Goal: Transaction & Acquisition: Purchase product/service

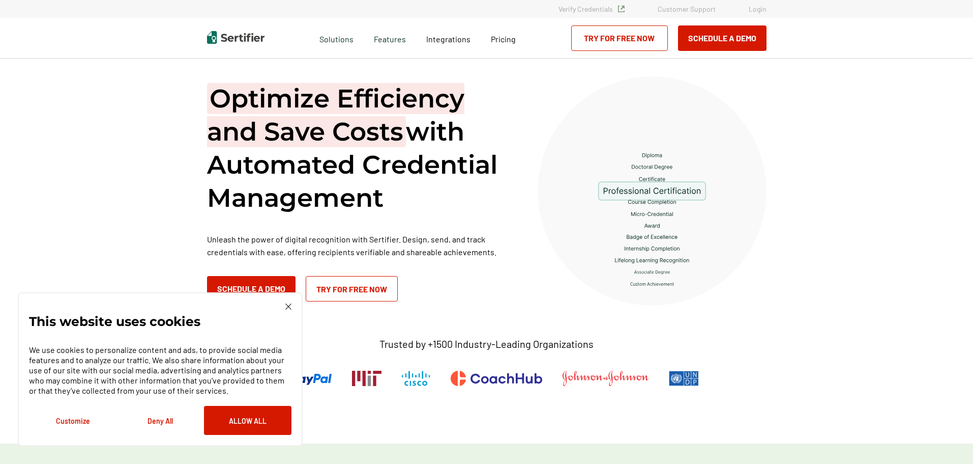
click at [80, 423] on button "Customize" at bounding box center [73, 420] width 88 height 29
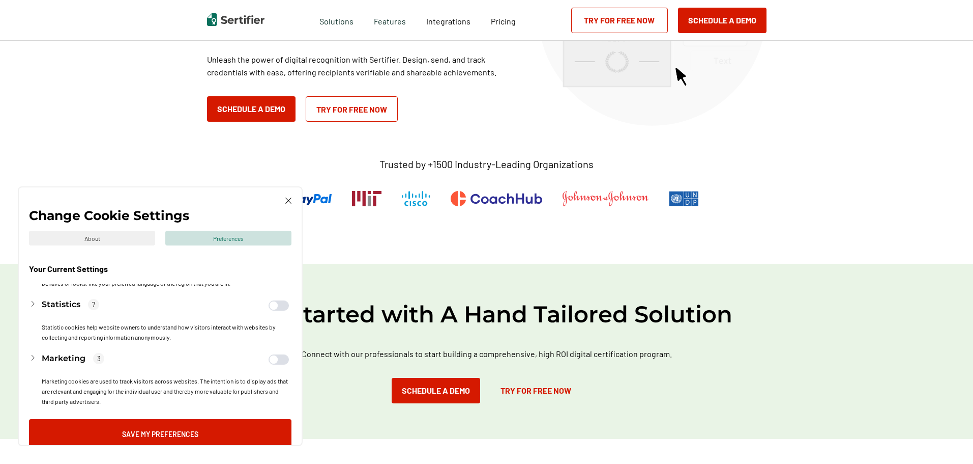
scroll to position [204, 0]
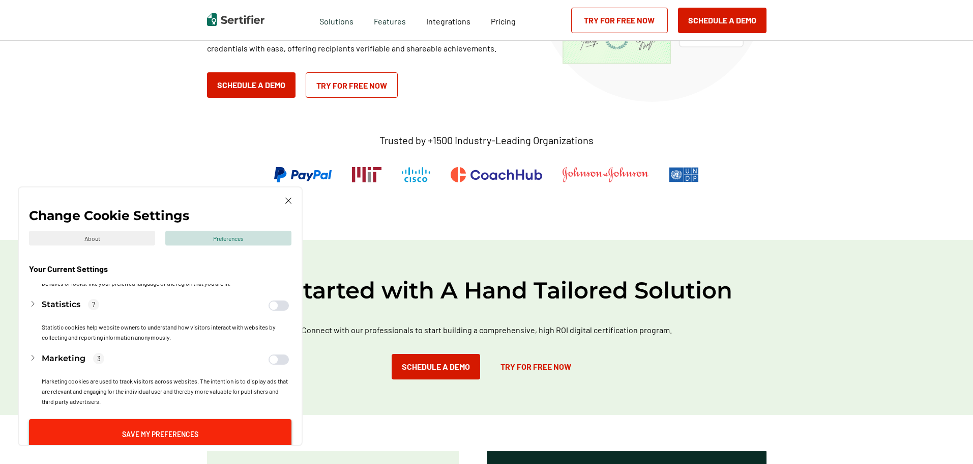
click at [160, 430] on button "Save My Preferences" at bounding box center [160, 433] width 263 height 29
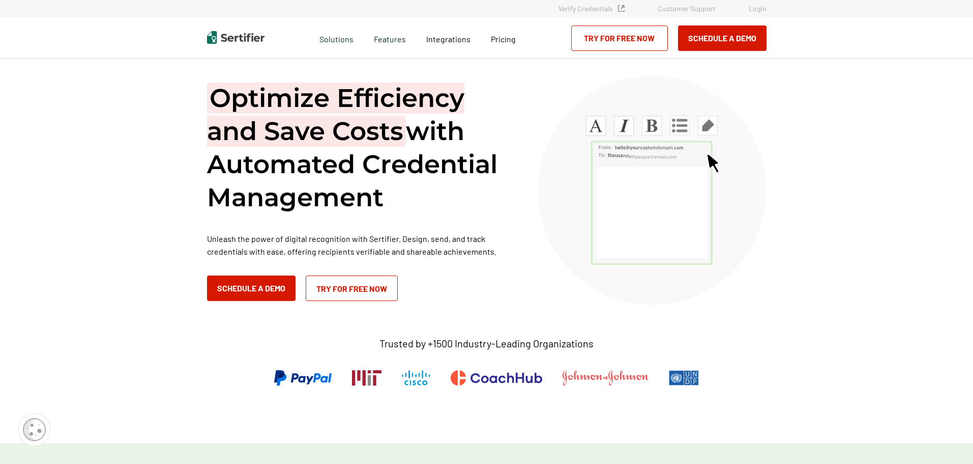
scroll to position [0, 0]
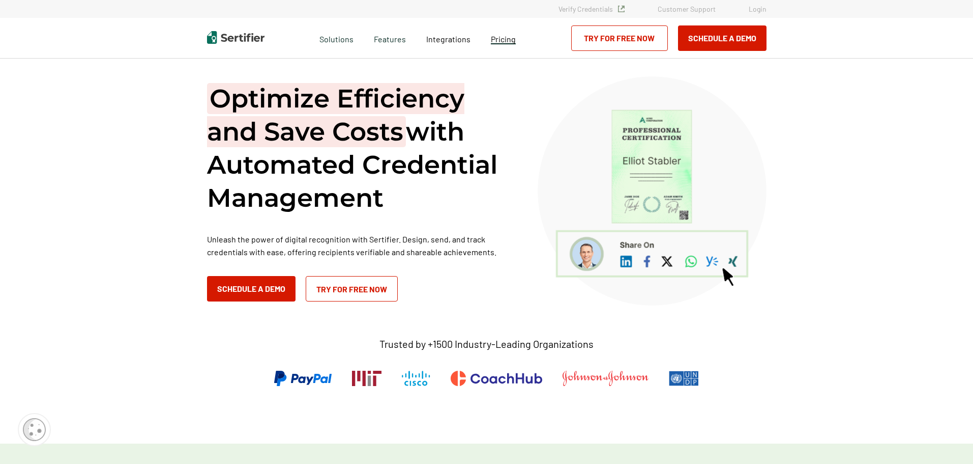
click at [499, 37] on span "Pricing" at bounding box center [503, 39] width 25 height 10
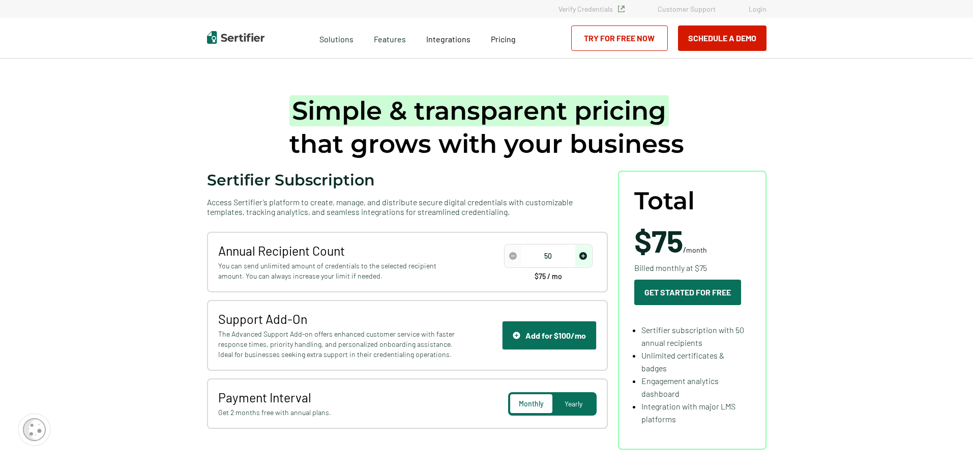
click at [627, 462] on div "Simple & transparent pricing that grows with your business Sertifier Subscripti…" at bounding box center [487, 272] width 611 height 426
